Goal: Transaction & Acquisition: Purchase product/service

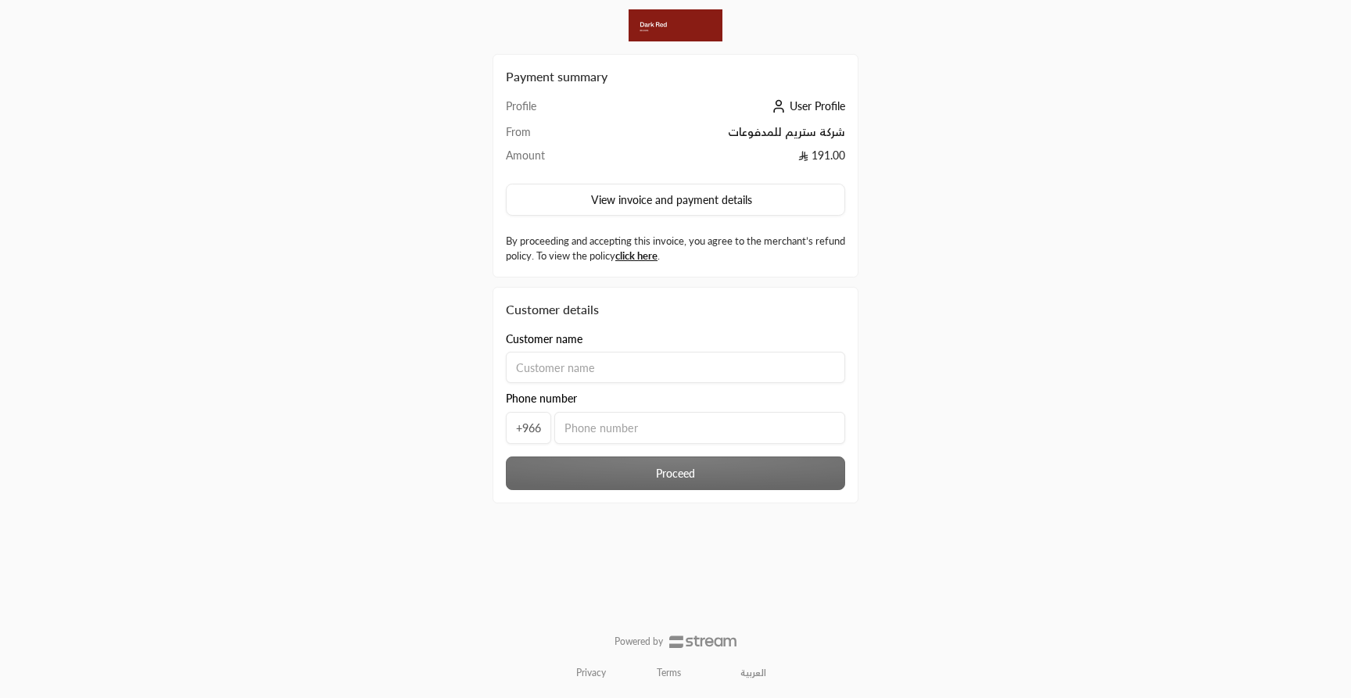
click at [556, 373] on input at bounding box center [675, 367] width 339 height 31
type input "a"
type input "ibtisam"
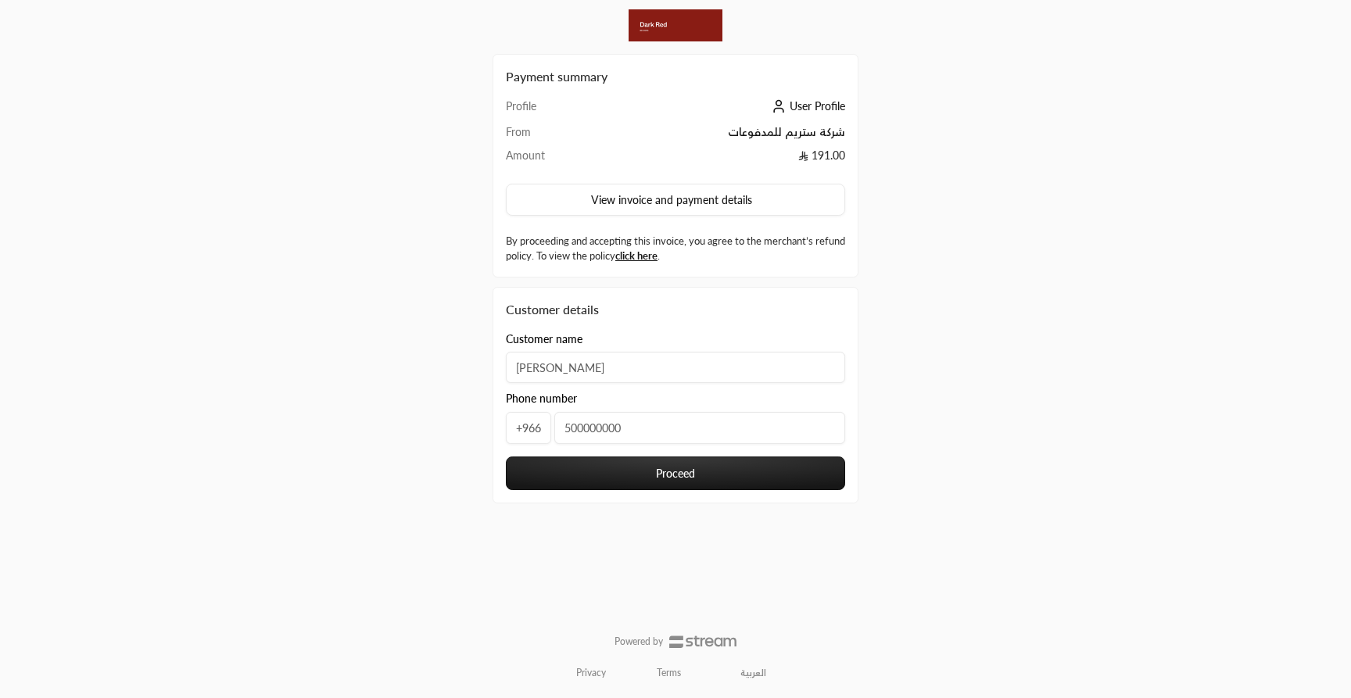
type input "500000000"
click at [561, 475] on button "Proceed" at bounding box center [675, 474] width 339 height 34
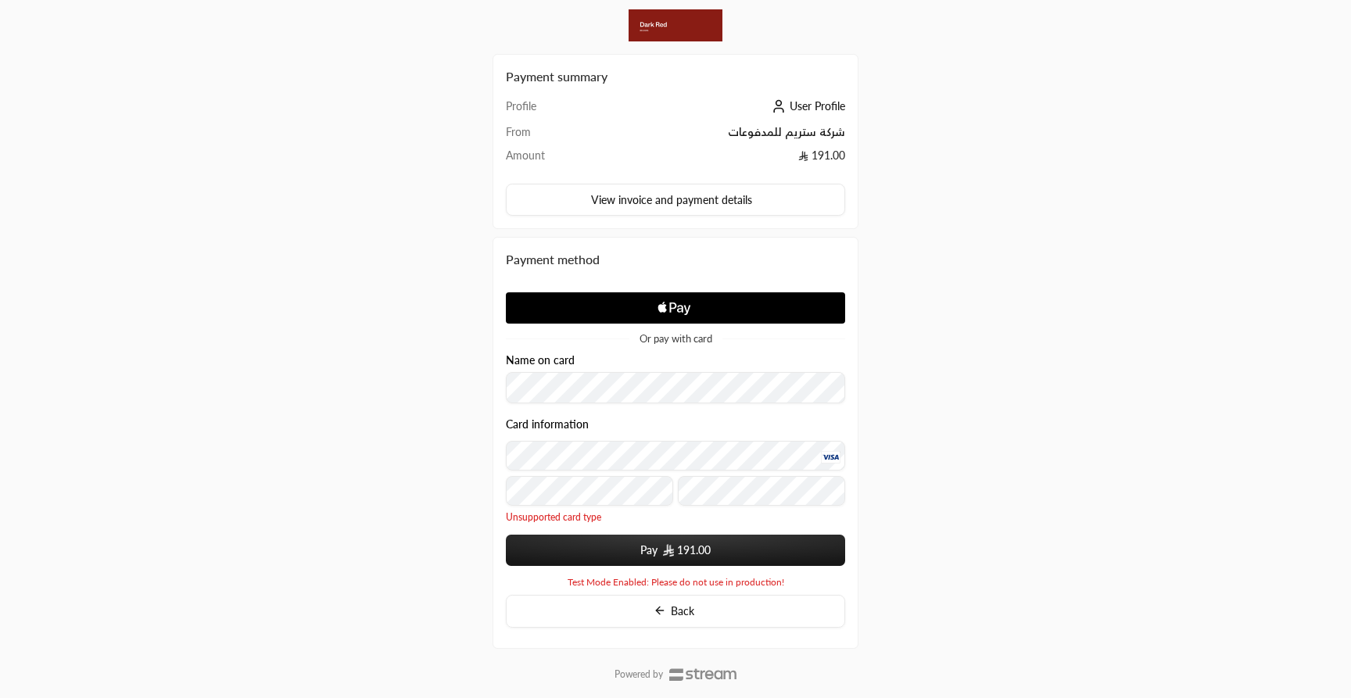
click at [688, 548] on span "191.00" at bounding box center [694, 551] width 34 height 16
